Goal: Navigation & Orientation: Find specific page/section

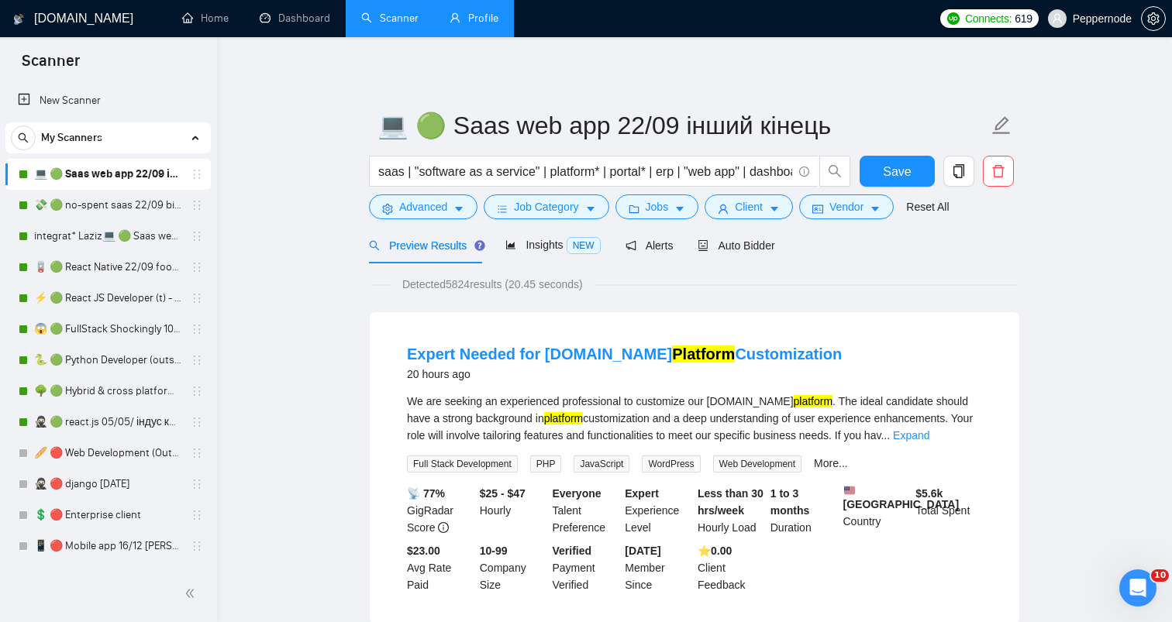
click at [479, 12] on link "Profile" at bounding box center [474, 18] width 49 height 13
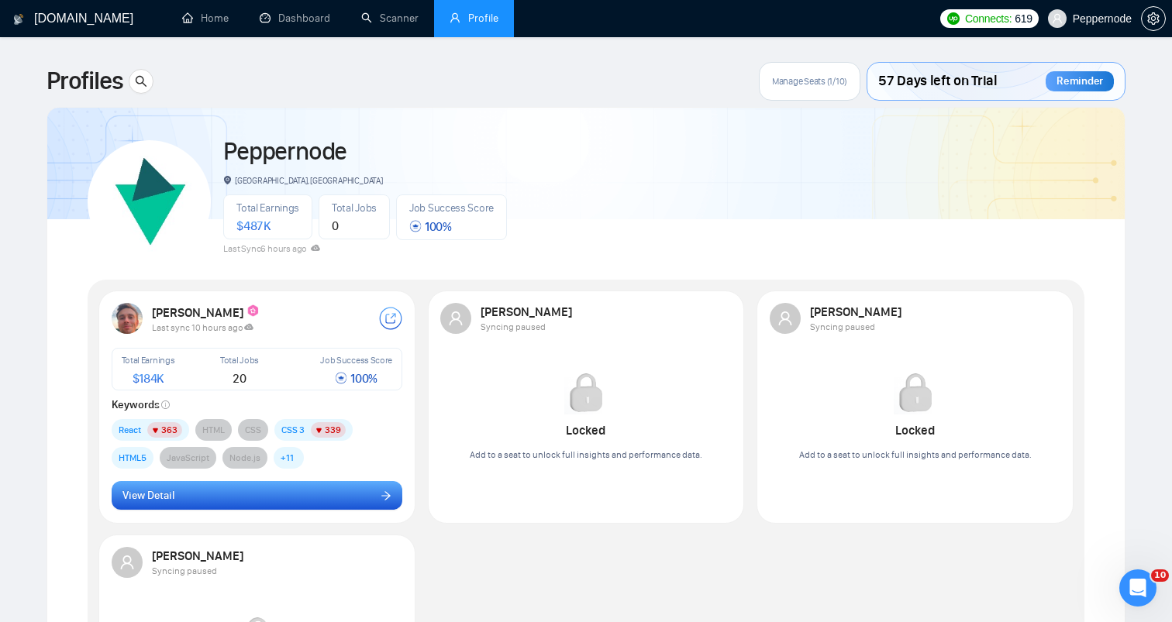
click at [319, 501] on button "View Detail" at bounding box center [257, 495] width 291 height 29
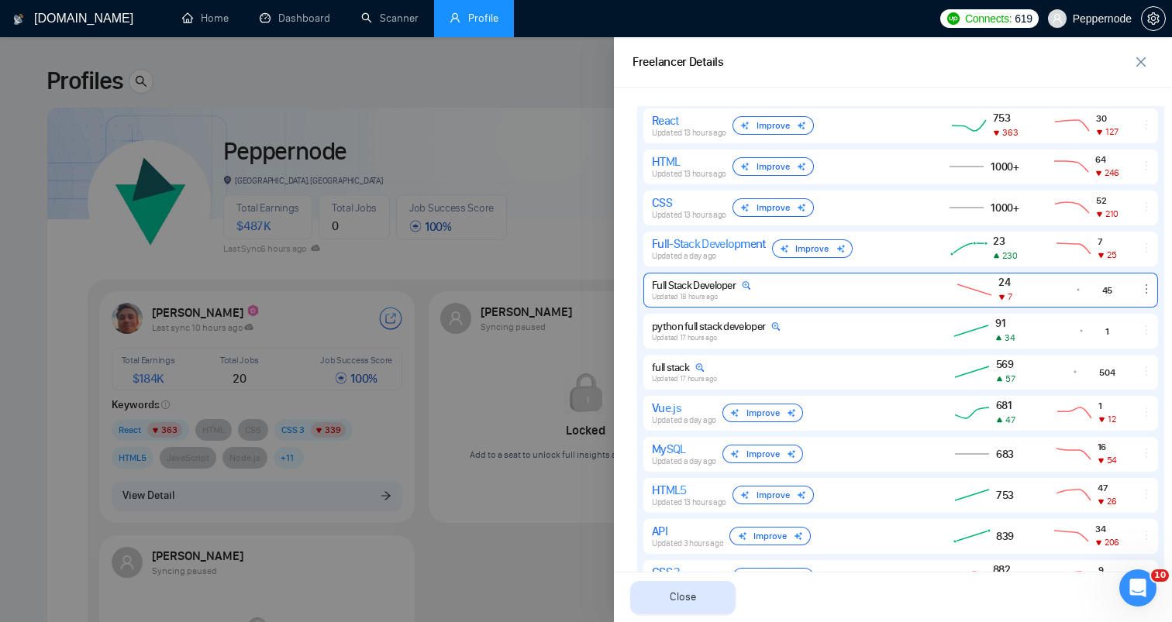
scroll to position [759, 0]
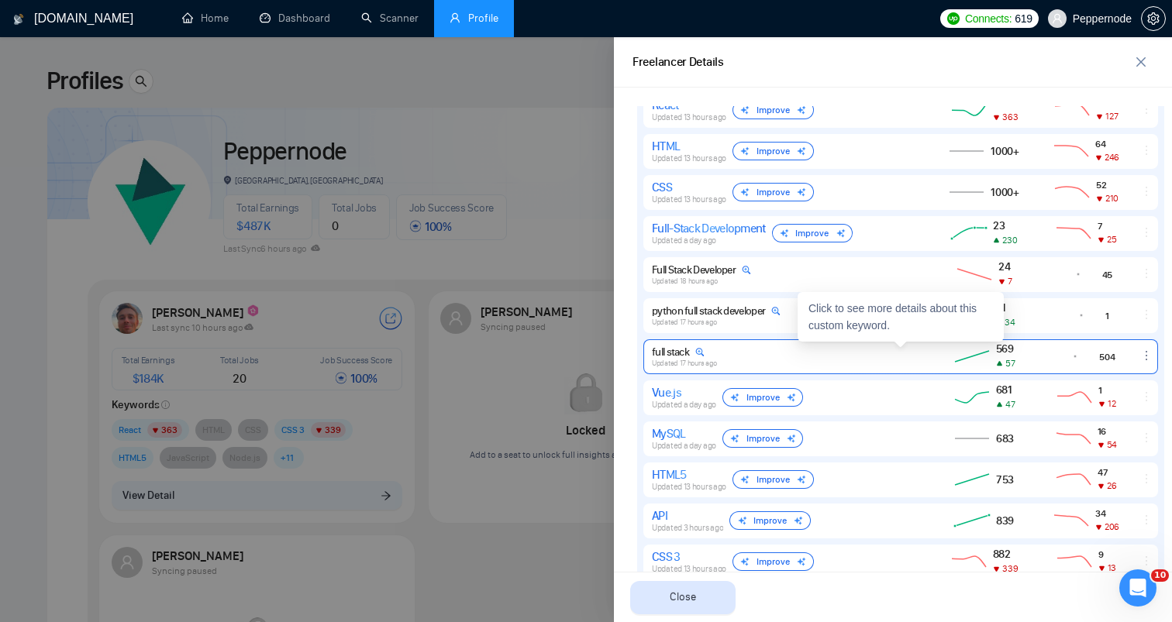
click at [801, 355] on div "full stack Updated 17 hours ago" at bounding box center [785, 357] width 267 height 22
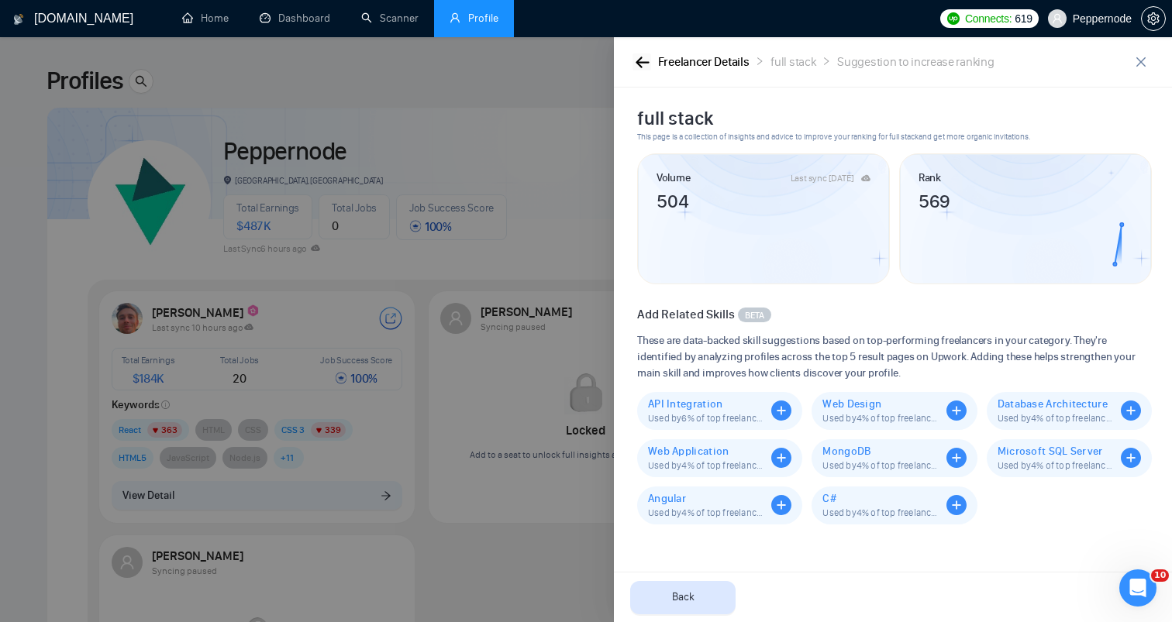
click at [643, 70] on button "button" at bounding box center [641, 61] width 19 height 17
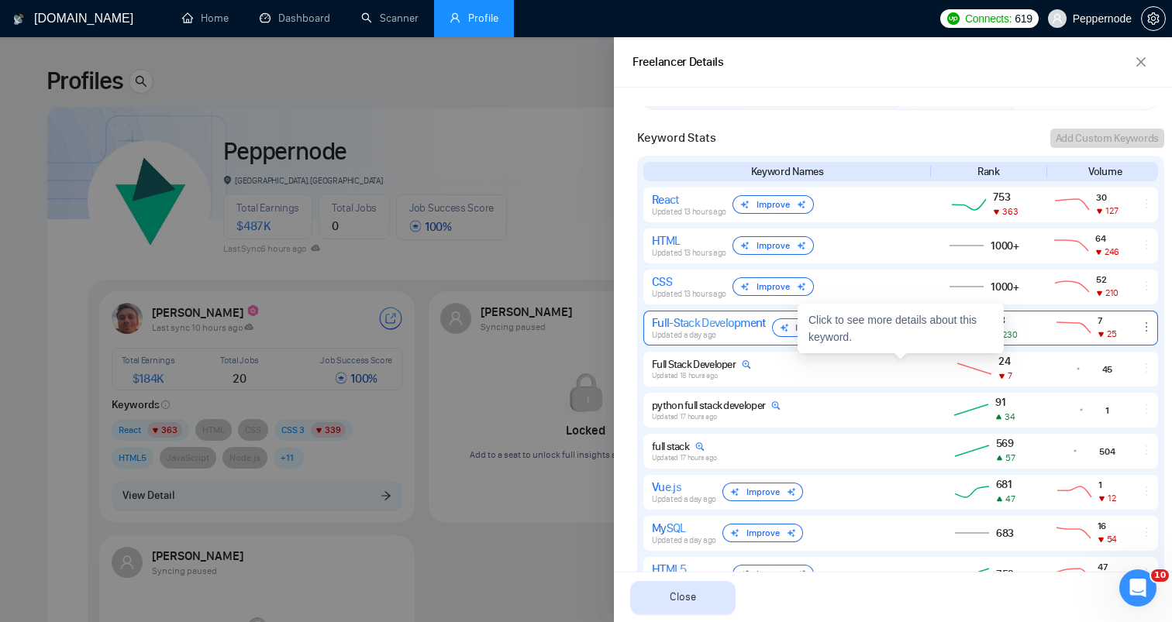
scroll to position [666, 0]
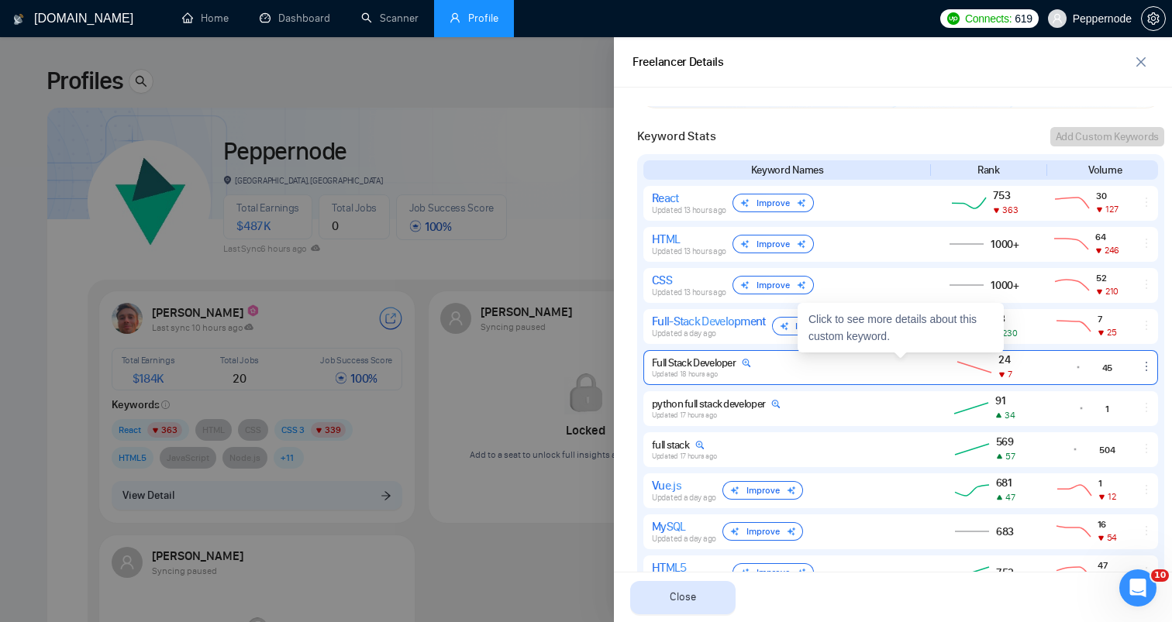
click at [712, 364] on div "Full Stack Developer" at bounding box center [701, 363] width 99 height 13
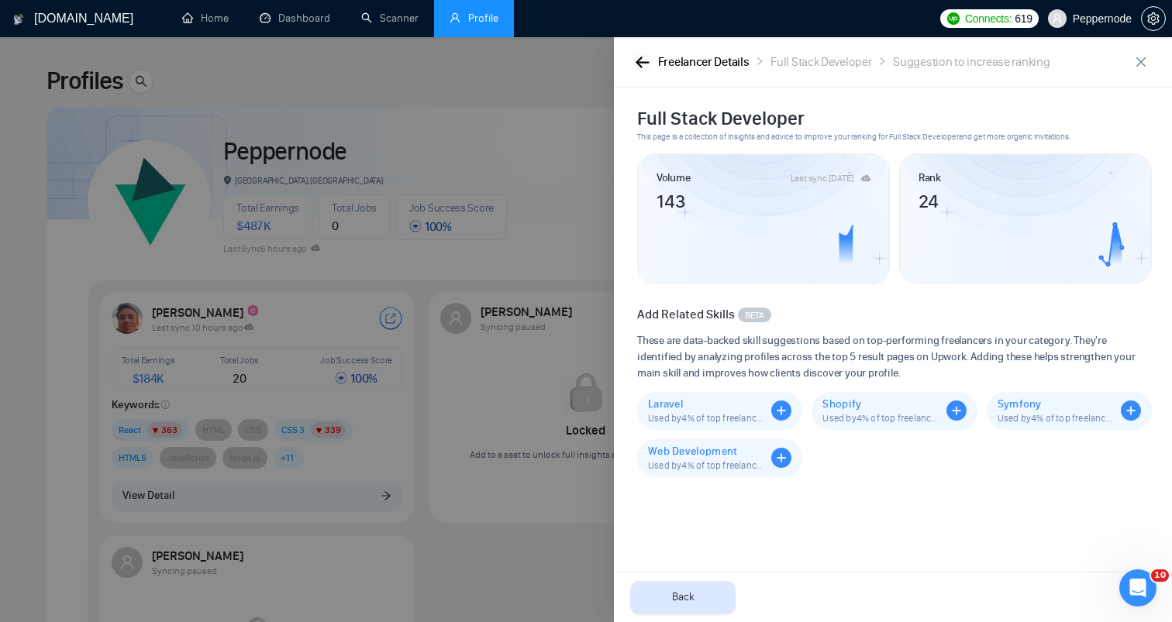
click at [640, 63] on icon "button" at bounding box center [642, 62] width 13 height 11
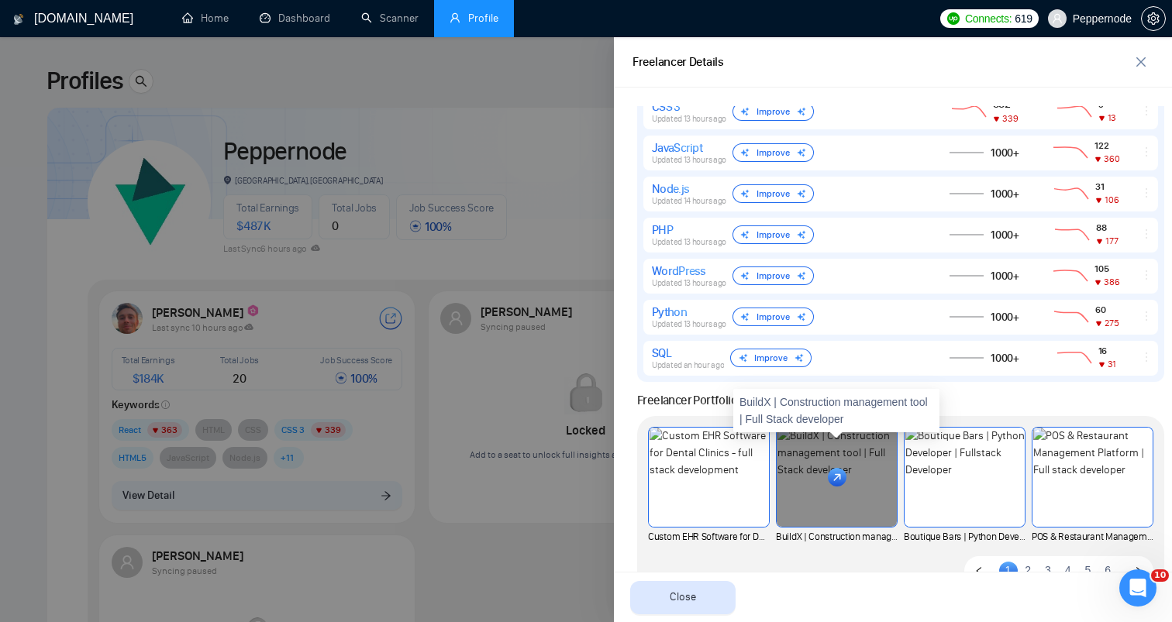
scroll to position [1257, 0]
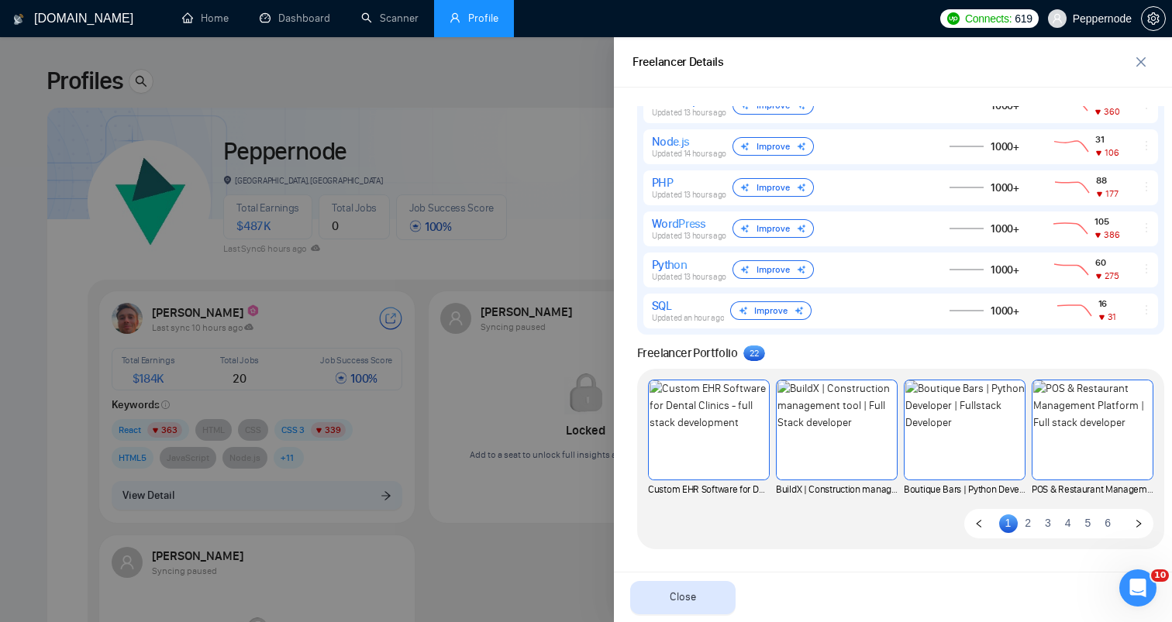
click at [560, 419] on div at bounding box center [586, 329] width 1172 height 585
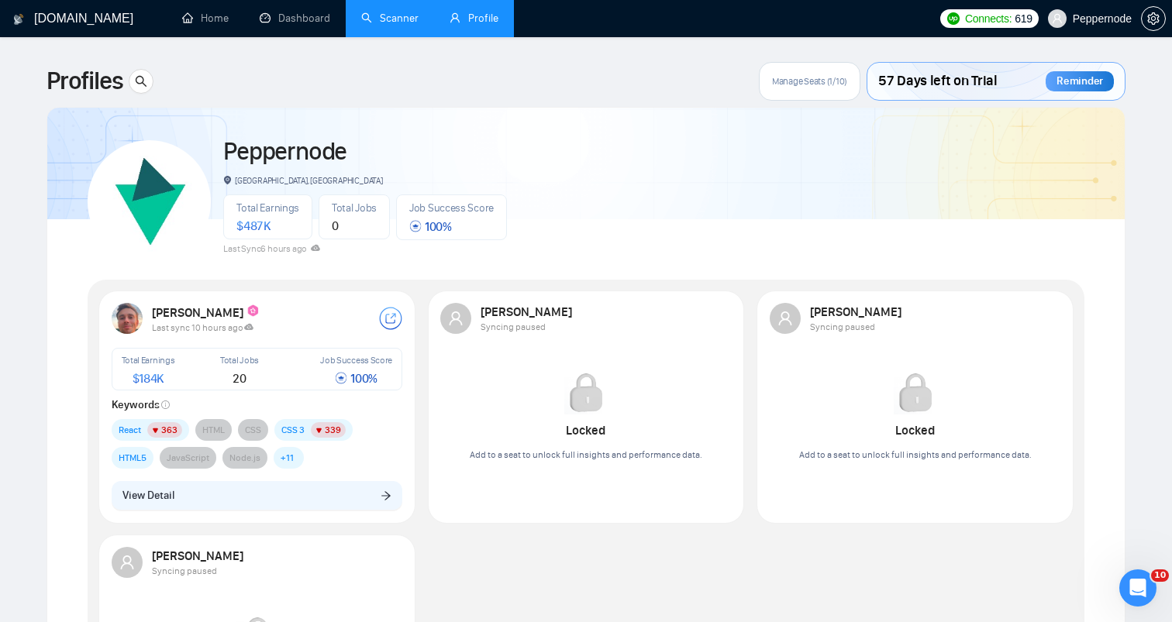
click at [394, 25] on link "Scanner" at bounding box center [389, 18] width 57 height 13
